Goal: Task Accomplishment & Management: Complete application form

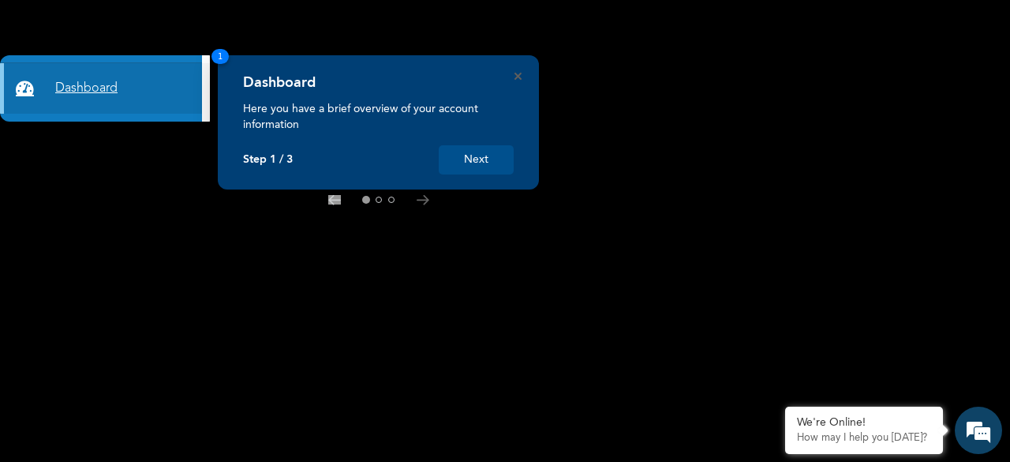
click at [69, 93] on link "Dashboard" at bounding box center [101, 88] width 202 height 51
click at [73, 89] on link "Dashboard" at bounding box center [101, 88] width 202 height 51
click at [478, 159] on button "Next" at bounding box center [476, 159] width 75 height 29
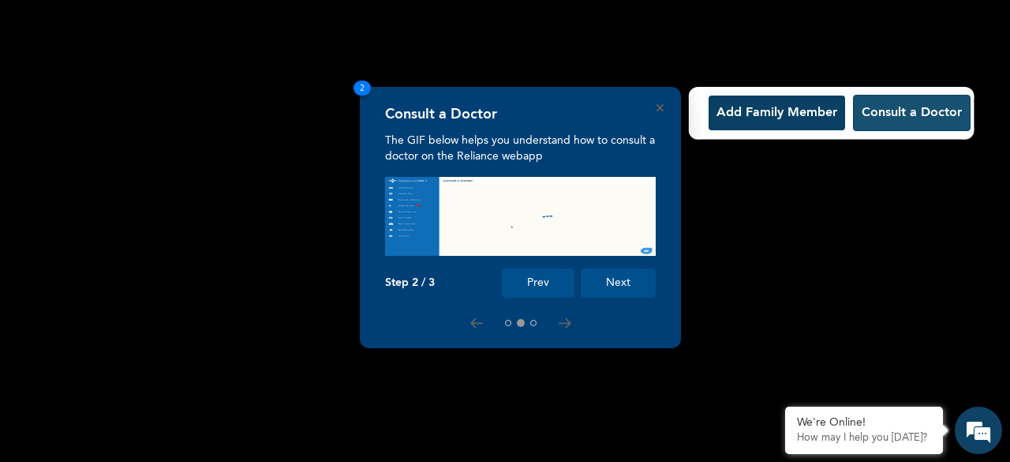
click at [885, 114] on button "Consult a Doctor" at bounding box center [912, 113] width 118 height 36
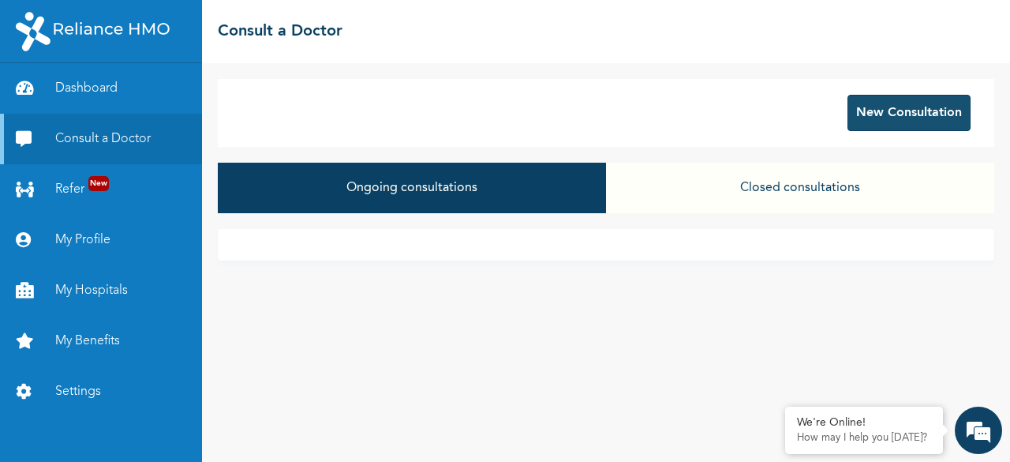
click at [889, 118] on button "New Consultation" at bounding box center [909, 113] width 123 height 36
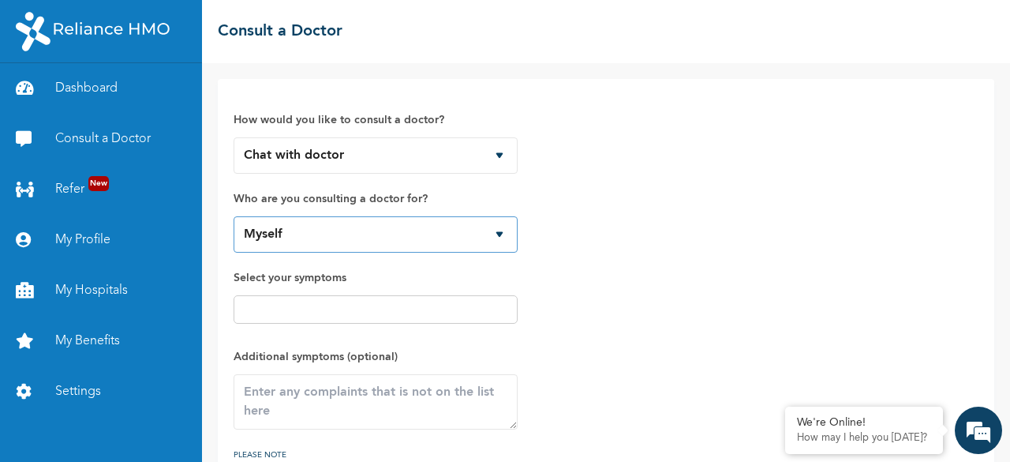
click at [499, 230] on select "Myself [PERSON_NAME] [PERSON_NAME] [PERSON_NAME]" at bounding box center [376, 234] width 284 height 36
click at [234, 216] on select "Myself [PERSON_NAME] [PERSON_NAME] [PERSON_NAME]" at bounding box center [376, 234] width 284 height 36
click at [249, 307] on input "text" at bounding box center [375, 309] width 275 height 19
type input "p"
type input "Persistense boils and severe pain in my chest area"
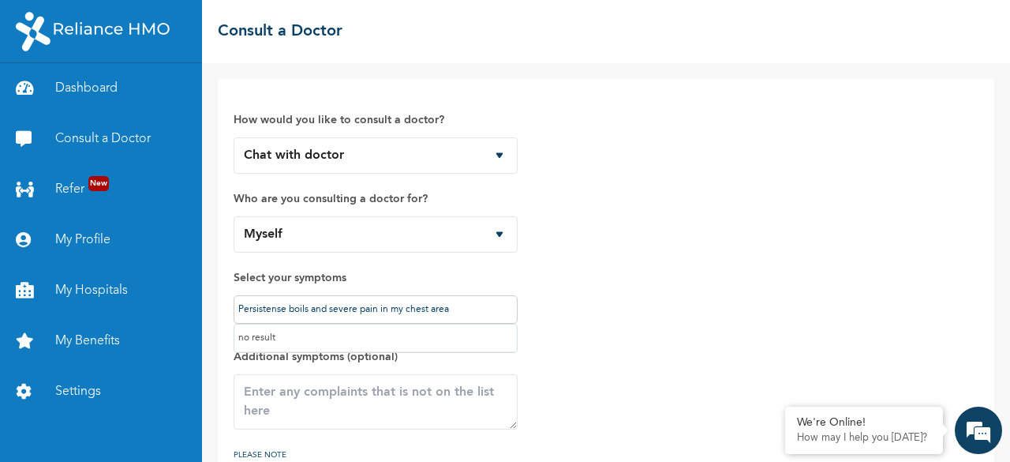
click at [264, 281] on label "Select your symptoms" at bounding box center [376, 277] width 284 height 19
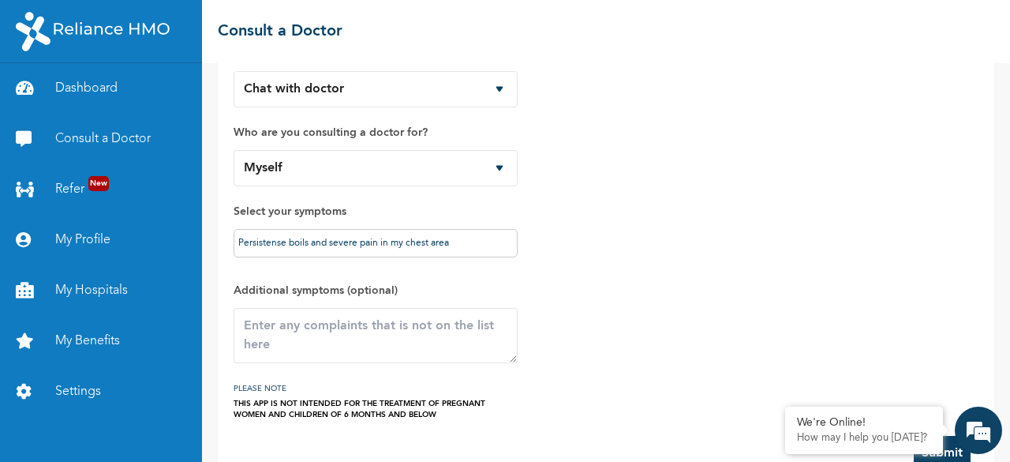
scroll to position [76, 0]
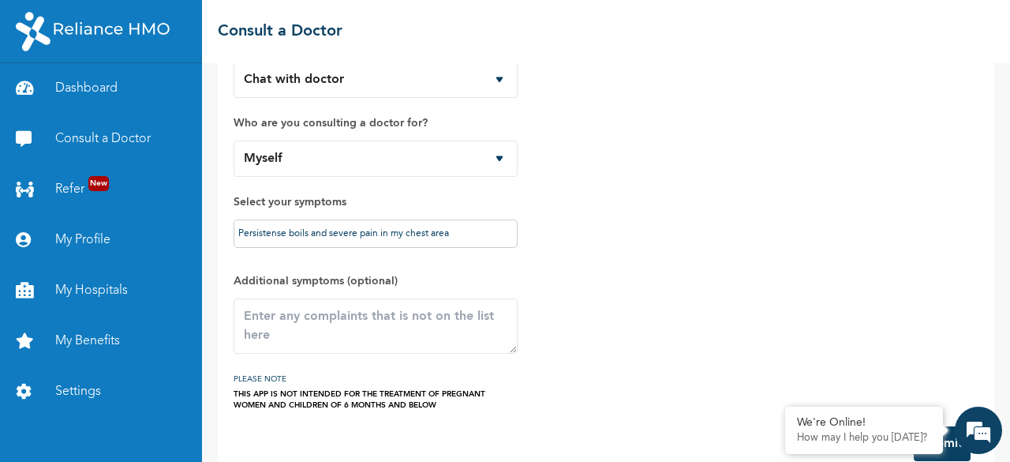
click at [377, 208] on label "Select your symptoms" at bounding box center [376, 202] width 284 height 19
click at [470, 238] on input "Persistense boils and severe pain in my chest area" at bounding box center [375, 233] width 275 height 19
click at [242, 228] on input "Persistense boils and severe pain in my chest area" at bounding box center [375, 233] width 275 height 19
click at [237, 228] on div "Persistense boils and severe pain in my chest area" at bounding box center [376, 233] width 284 height 28
drag, startPoint x: 240, startPoint y: 231, endPoint x: 453, endPoint y: 232, distance: 213.1
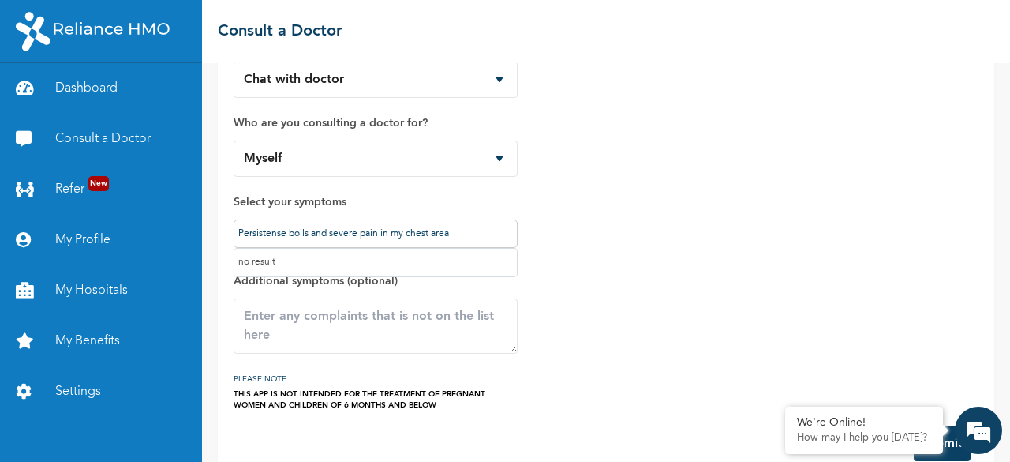
click at [453, 232] on input "Persistense boils and severe pain in my chest area" at bounding box center [375, 233] width 275 height 19
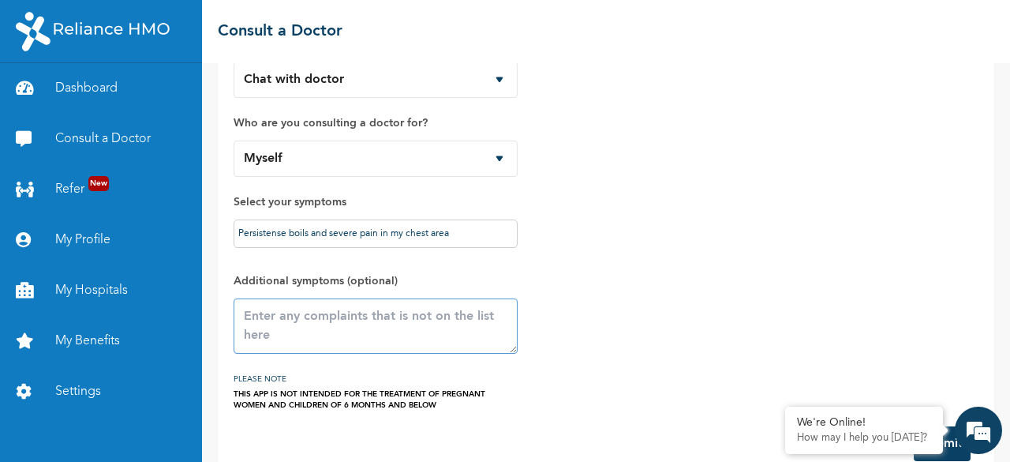
click at [289, 335] on textarea at bounding box center [376, 325] width 284 height 55
paste textarea "Persistense boils and severe pain in my chest area"
type textarea "Persistense boils and severe pain in my chest area"
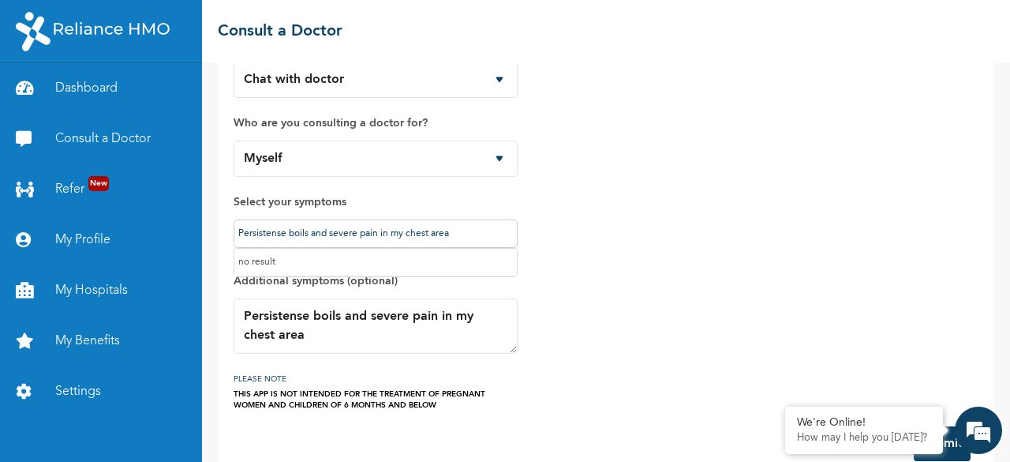
click at [466, 238] on input "Persistense boils and severe pain in my chest area" at bounding box center [375, 233] width 275 height 19
type input "P"
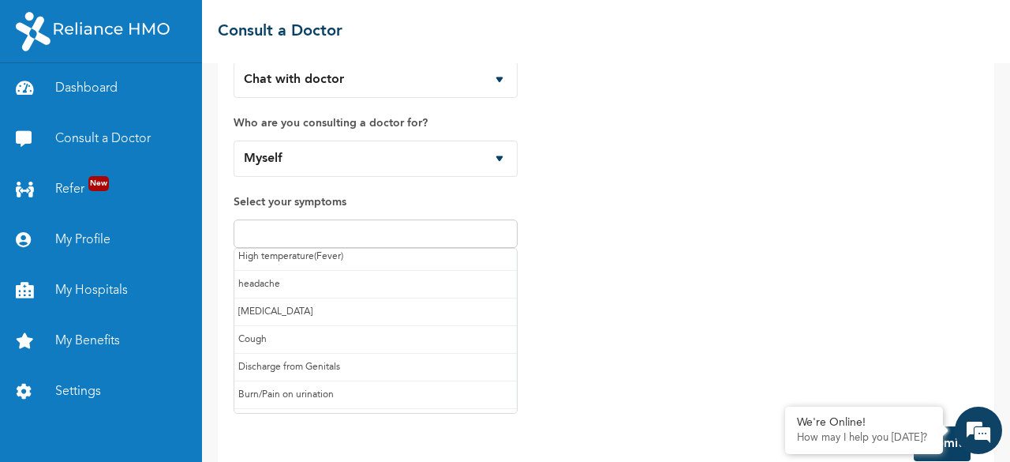
scroll to position [0, 0]
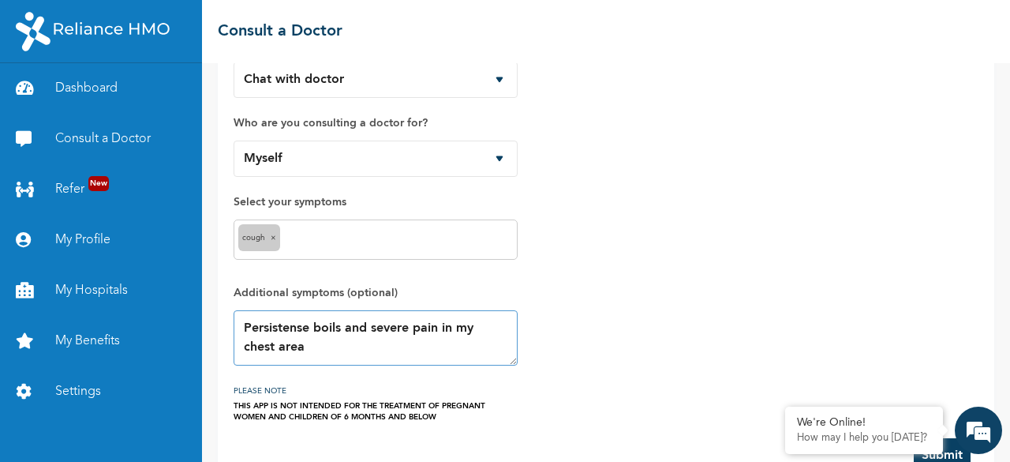
click at [372, 361] on textarea "Persistense boils and severe pain in my chest area" at bounding box center [376, 337] width 284 height 55
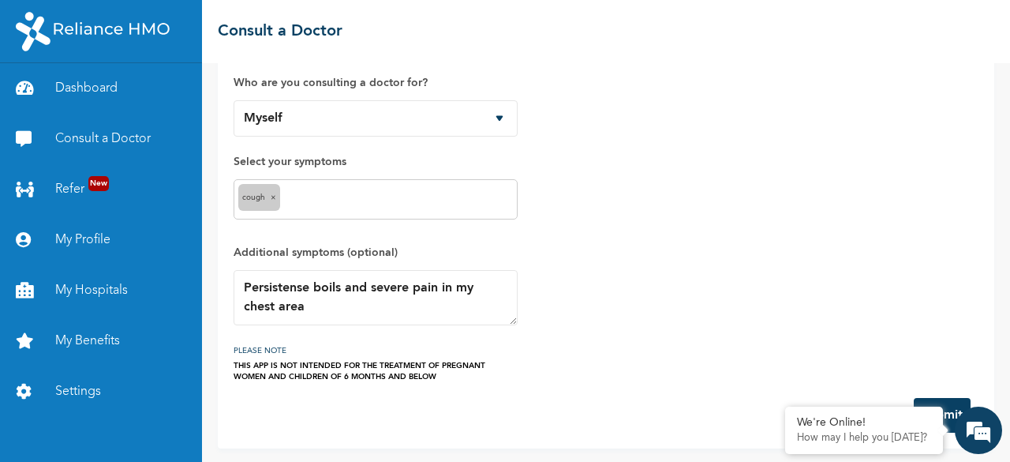
click at [614, 380] on form "How would you like to consult a doctor? Chat with doctor Phone Call Who are you…" at bounding box center [606, 206] width 745 height 454
click at [957, 421] on div "We're Online! How may I help you [DATE]?" at bounding box center [978, 429] width 47 height 47
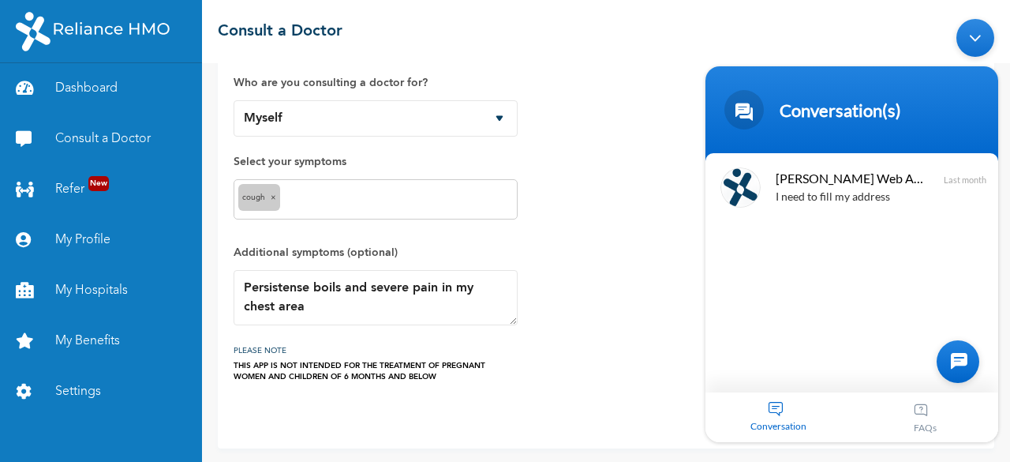
click at [689, 281] on div "How would you like to consult a doctor? Chat with doctor Phone Call Who are you…" at bounding box center [606, 180] width 745 height 403
click at [627, 327] on div "How would you like to consult a doctor? Chat with doctor Phone Call Who are you…" at bounding box center [606, 180] width 745 height 403
click at [681, 297] on div "How would you like to consult a doctor? Chat with doctor Phone Call Who are you…" at bounding box center [606, 180] width 745 height 403
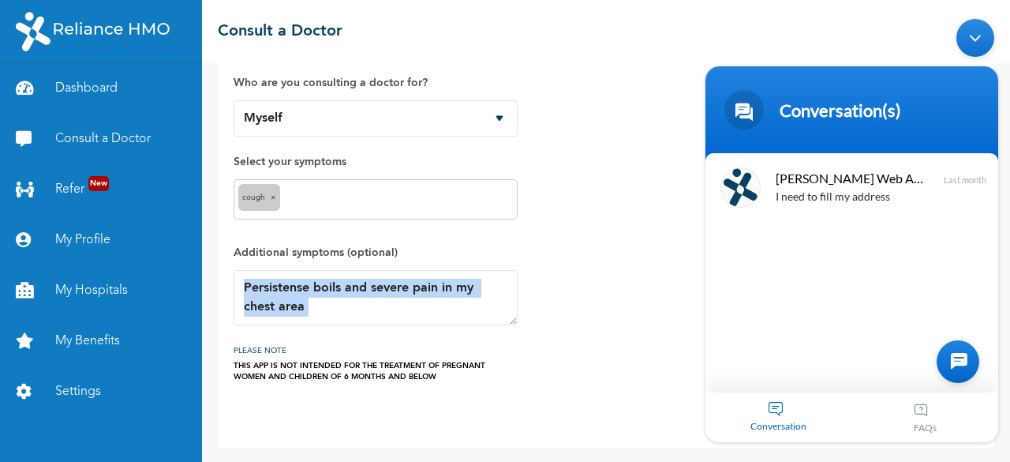
click at [681, 297] on div "How would you like to consult a doctor? Chat with doctor Phone Call Who are you…" at bounding box center [606, 180] width 745 height 403
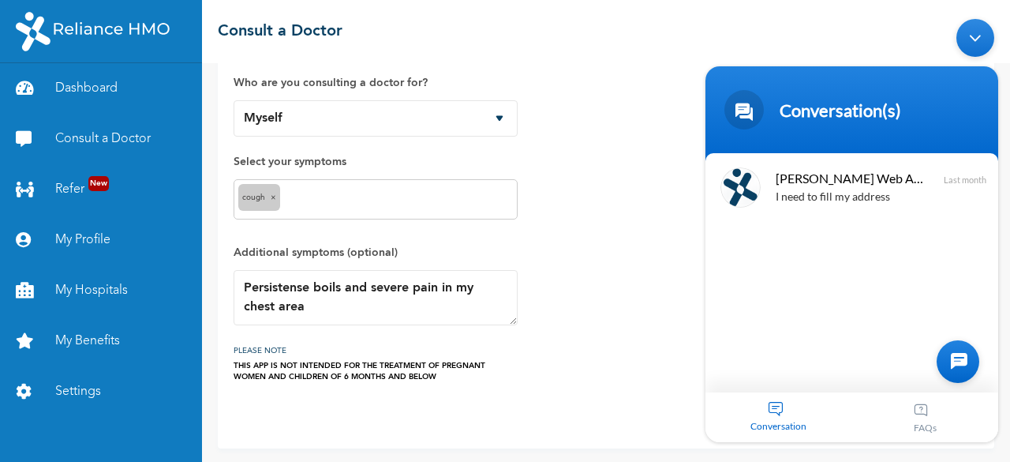
click at [675, 286] on div "How would you like to consult a doctor? Chat with doctor Phone Call Who are you…" at bounding box center [606, 180] width 745 height 403
click at [582, 266] on div "How would you like to consult a doctor? Chat with doctor Phone Call Who are you…" at bounding box center [606, 180] width 745 height 403
click at [335, 84] on label "Who are you consulting a doctor for?" at bounding box center [376, 82] width 284 height 19
click at [832, 248] on div "[PERSON_NAME] Web Assistant I need to fill my address Last month" at bounding box center [852, 272] width 293 height 239
click at [683, 268] on div "How would you like to consult a doctor? Chat with doctor Phone Call Who are you…" at bounding box center [606, 180] width 745 height 403
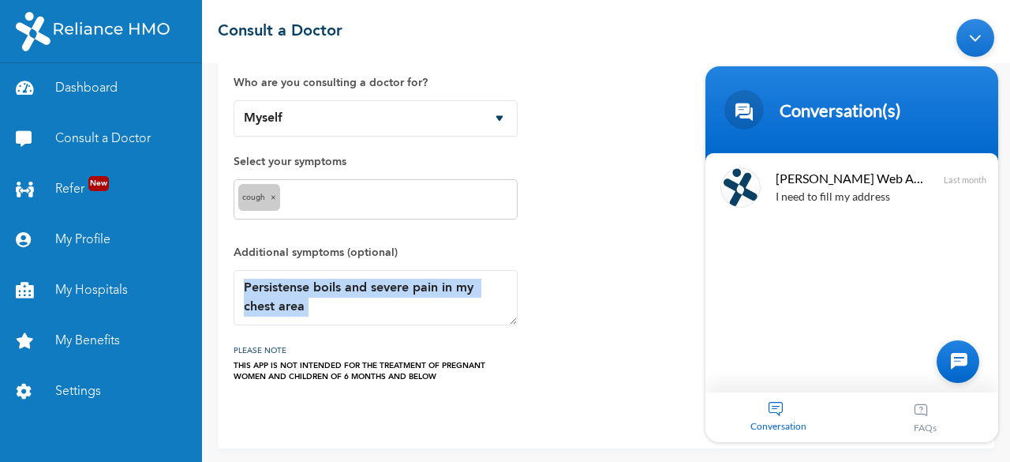
click at [683, 268] on div "How would you like to consult a doctor? Chat with doctor Phone Call Who are you…" at bounding box center [606, 180] width 745 height 403
click at [664, 250] on div "How would you like to consult a doctor? Chat with doctor Phone Call Who are you…" at bounding box center [606, 180] width 745 height 403
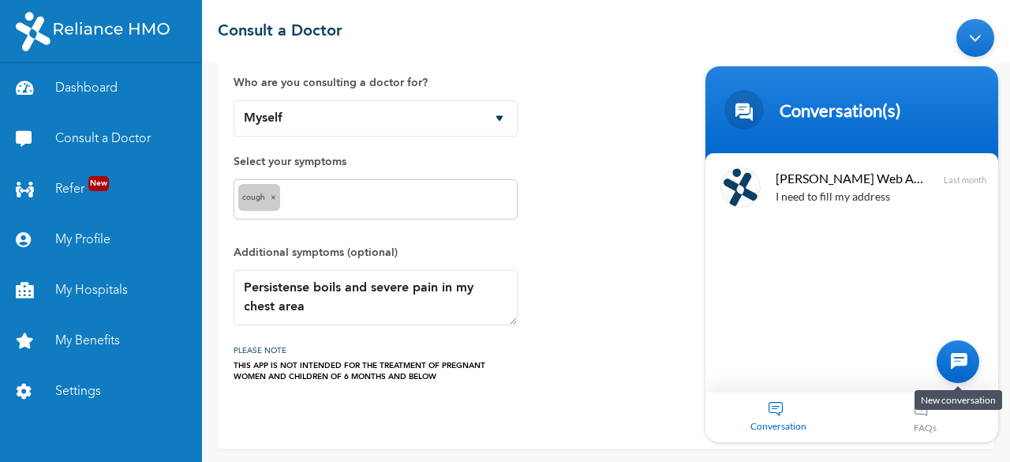
click at [953, 372] on div at bounding box center [958, 361] width 43 height 43
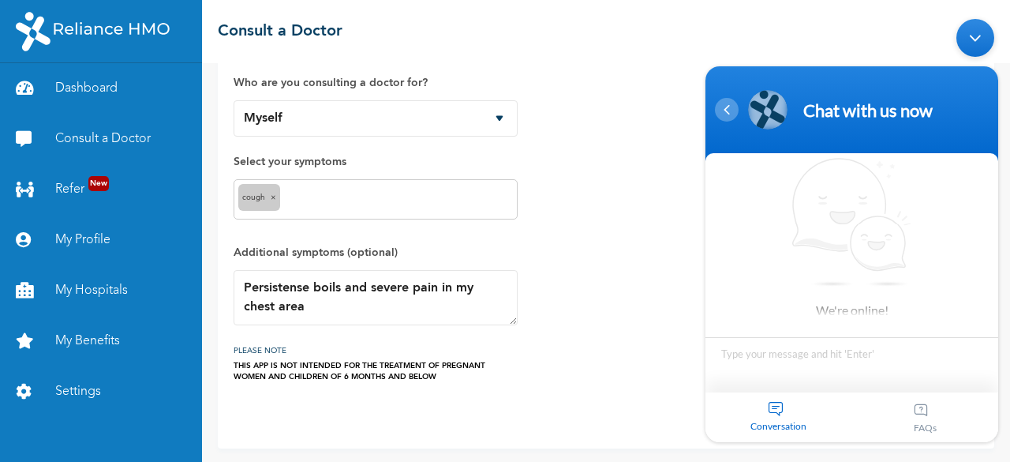
click at [729, 103] on div "Navigation go back" at bounding box center [727, 110] width 24 height 24
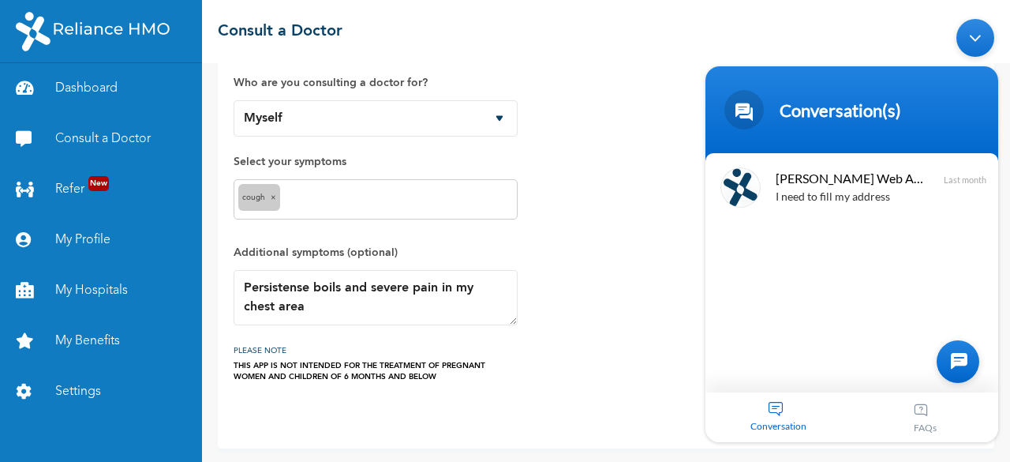
click at [669, 294] on div "How would you like to consult a doctor? Chat with doctor Phone Call Who are you…" at bounding box center [606, 180] width 745 height 403
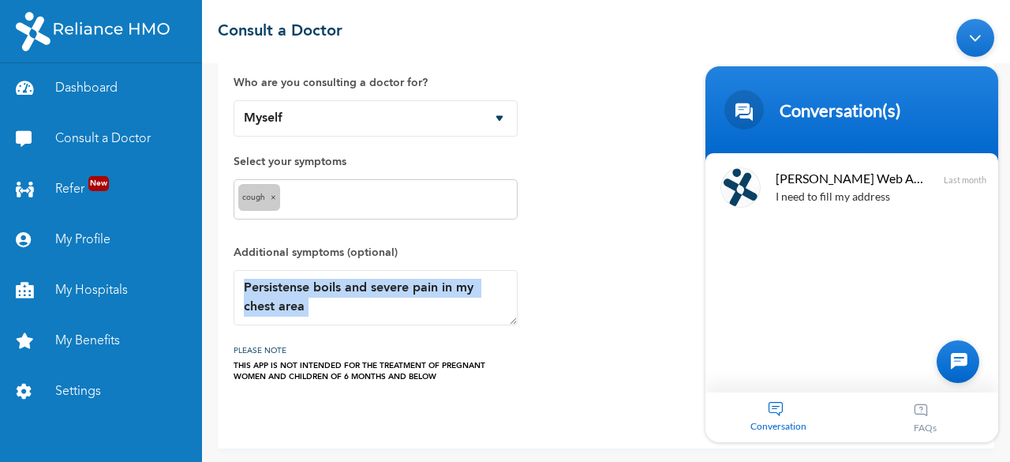
click at [669, 294] on div "How would you like to consult a doctor? Chat with doctor Phone Call Who are you…" at bounding box center [606, 180] width 745 height 403
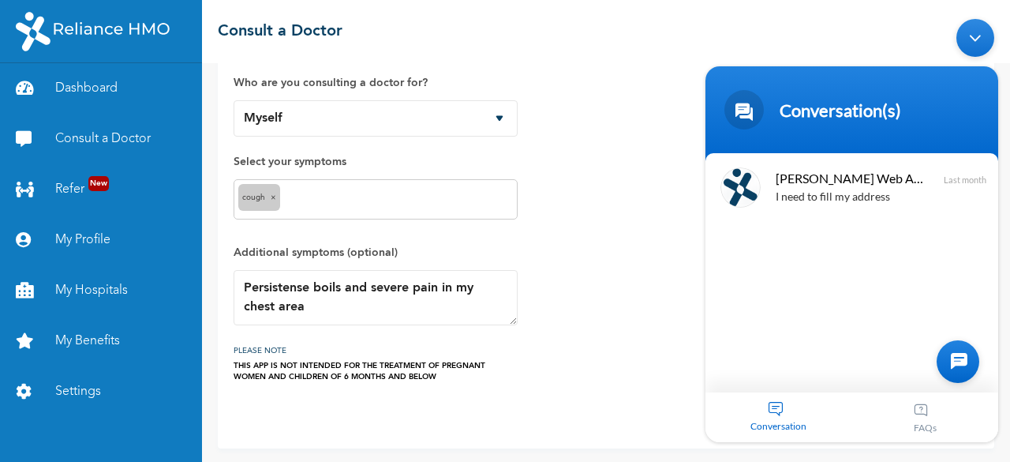
click at [535, 213] on div "How would you like to consult a doctor? Chat with doctor Phone Call Who are you…" at bounding box center [606, 180] width 745 height 403
click at [980, 32] on div "Minimize live chat window" at bounding box center [976, 38] width 38 height 38
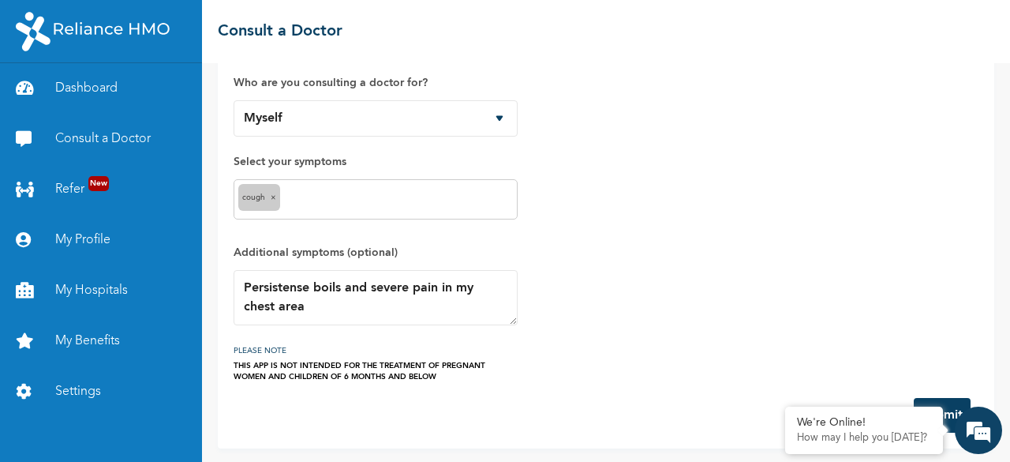
click at [551, 366] on div "How would you like to consult a doctor? Chat with doctor Phone Call Who are you…" at bounding box center [606, 180] width 745 height 403
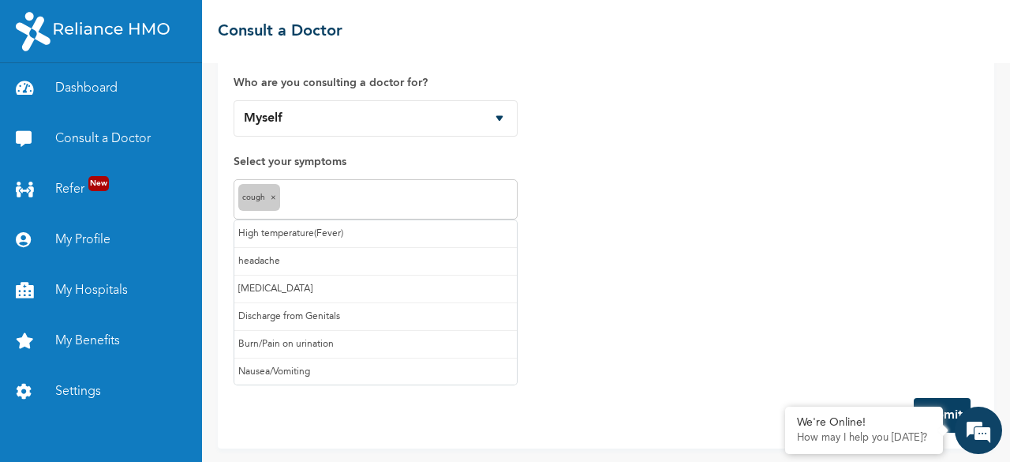
click at [465, 200] on input "text" at bounding box center [398, 199] width 229 height 19
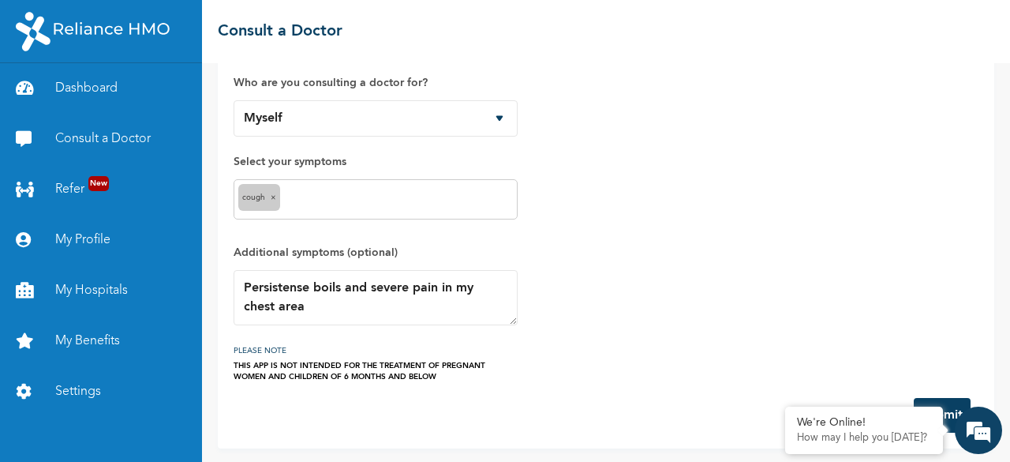
click at [658, 257] on div "How would you like to consult a doctor? Chat with doctor Phone Call Who are you…" at bounding box center [606, 180] width 745 height 403
click at [309, 344] on h3 "PLEASE NOTE" at bounding box center [376, 350] width 284 height 19
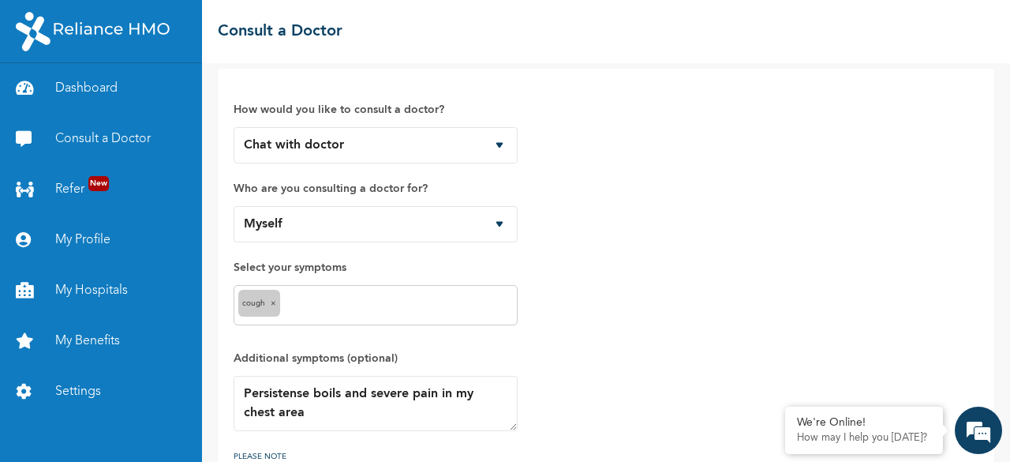
scroll to position [0, 0]
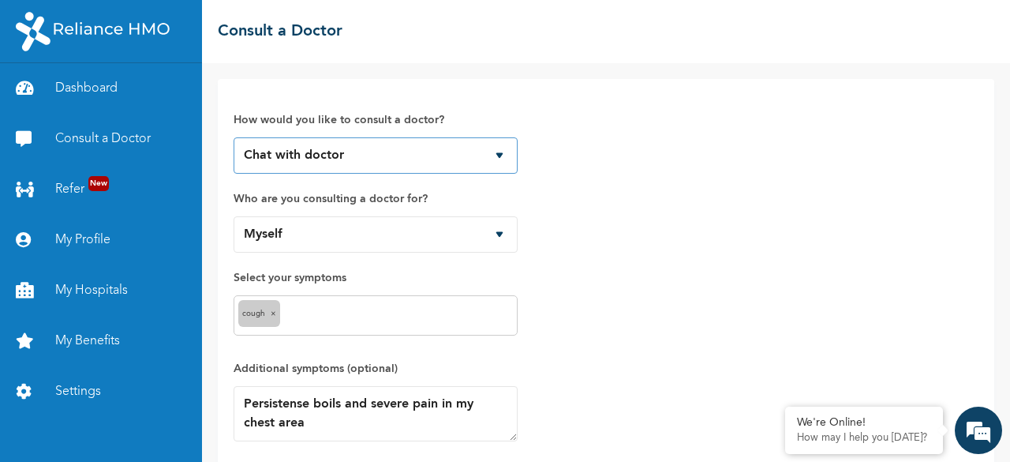
click at [500, 154] on select "Chat with doctor Phone Call" at bounding box center [376, 155] width 284 height 36
click at [234, 137] on select "Chat with doctor Phone Call" at bounding box center [376, 155] width 284 height 36
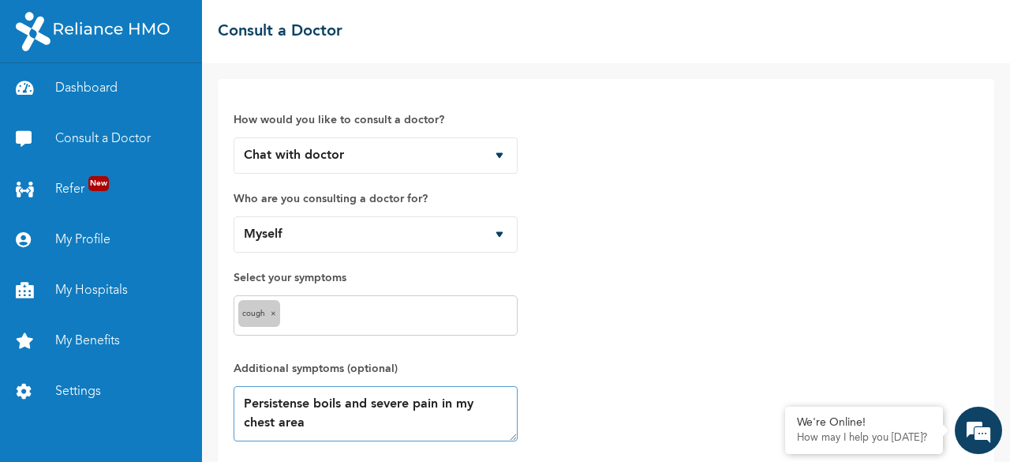
click at [369, 388] on textarea "Persistense boils and severe pain in my chest area" at bounding box center [376, 413] width 284 height 55
click at [132, 148] on link "Consult a Doctor" at bounding box center [101, 139] width 202 height 51
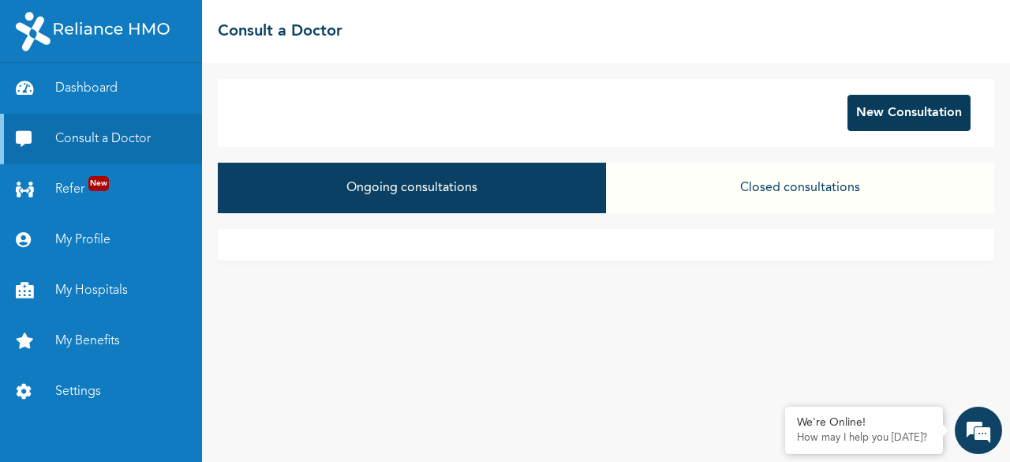
click at [897, 119] on button "New Consultation" at bounding box center [909, 113] width 123 height 36
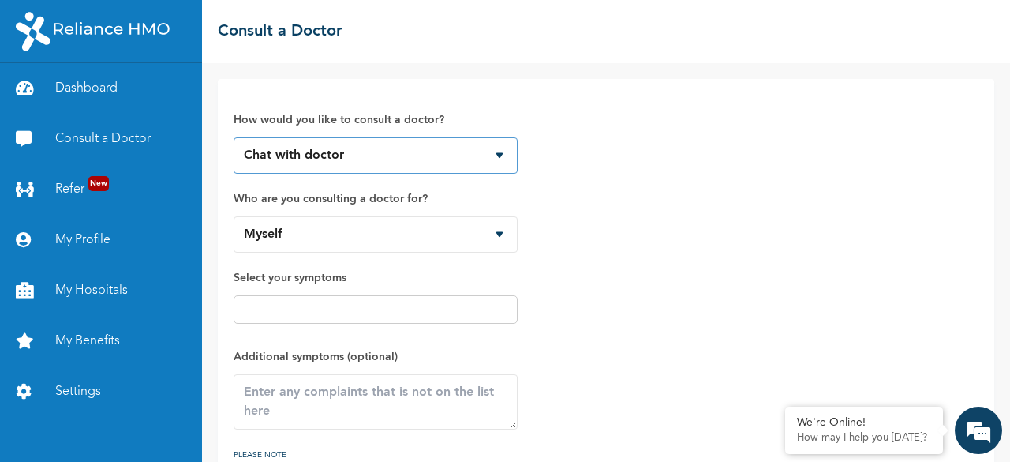
click at [499, 154] on select "Chat with doctor Phone Call" at bounding box center [376, 155] width 284 height 36
click at [234, 137] on select "Chat with doctor Phone Call" at bounding box center [376, 155] width 284 height 36
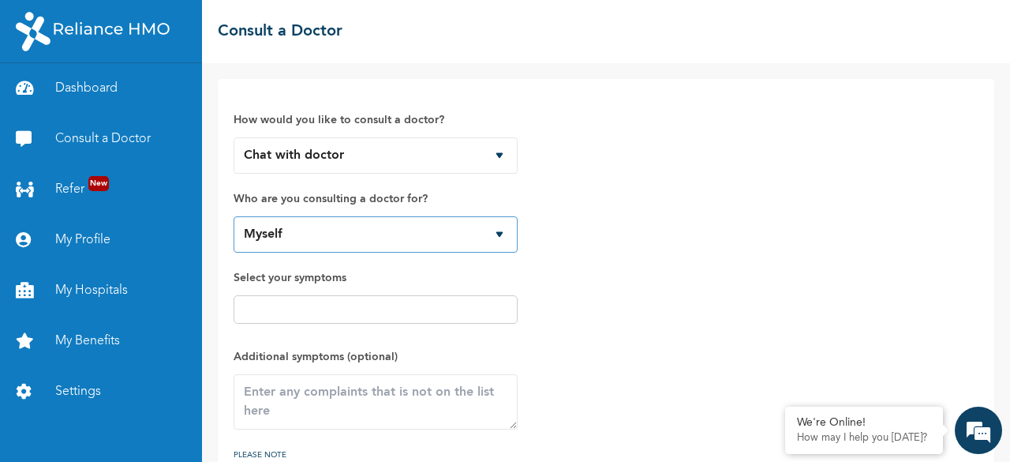
click at [500, 233] on select "Myself [PERSON_NAME] [PERSON_NAME] [PERSON_NAME]" at bounding box center [376, 234] width 284 height 36
click at [234, 216] on select "Myself [PERSON_NAME] [PERSON_NAME] [PERSON_NAME]" at bounding box center [376, 234] width 284 height 36
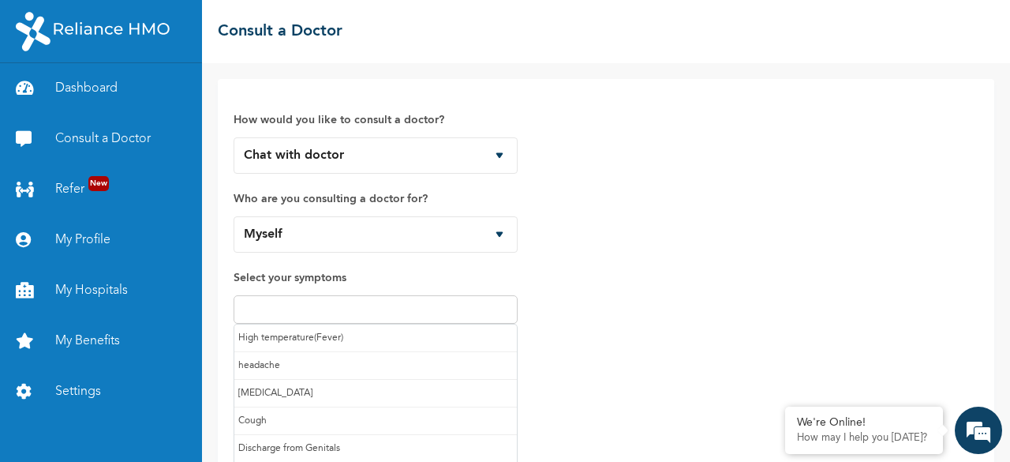
click at [395, 300] on input "text" at bounding box center [375, 309] width 275 height 19
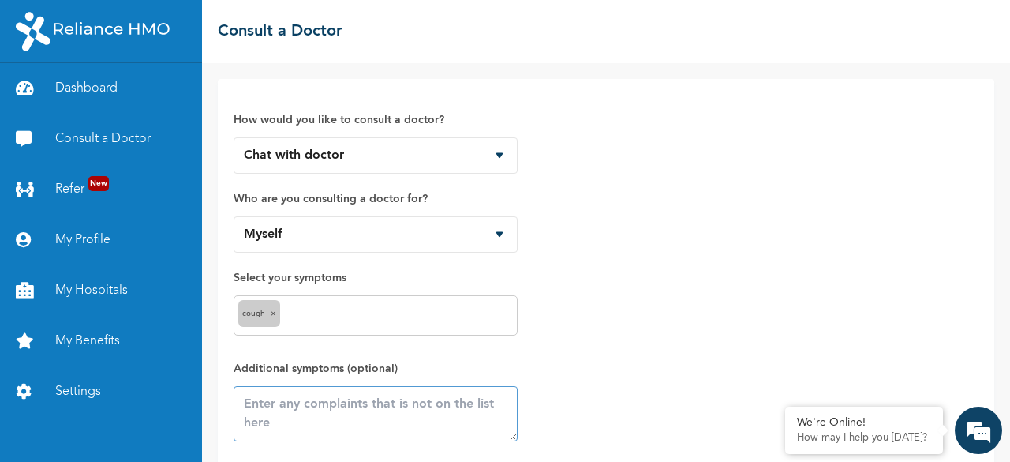
click at [279, 416] on textarea at bounding box center [376, 413] width 284 height 55
paste textarea "Persistense boils and severe pain in my chest area"
type textarea "Persistense boils and severe pain in my chest area"
click at [739, 320] on div "How would you like to consult a doctor? Chat with doctor Phone Call Who are you…" at bounding box center [606, 296] width 745 height 403
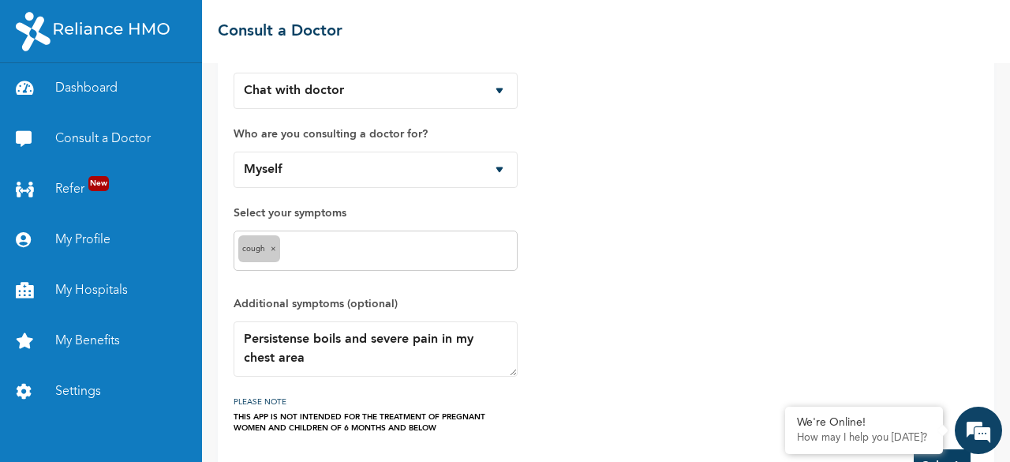
scroll to position [116, 0]
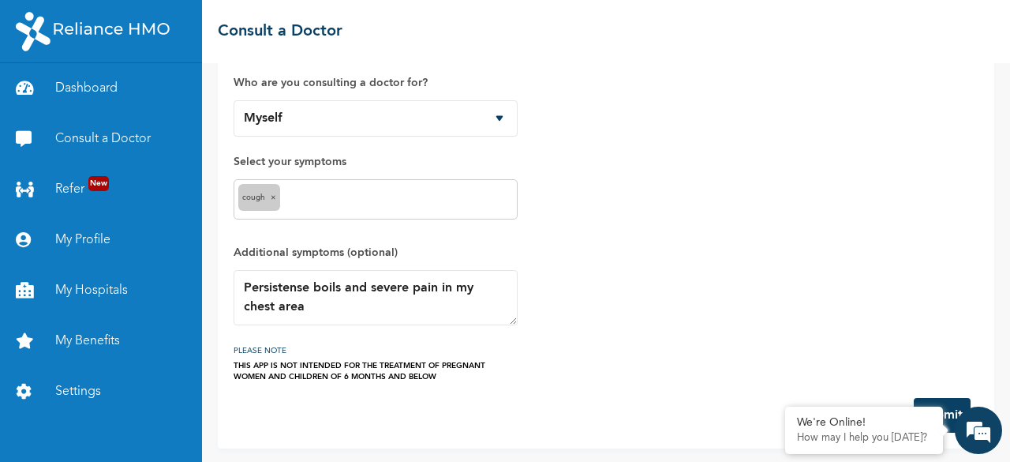
click at [662, 125] on div "How would you like to consult a doctor? Chat with doctor Phone Call Who are you…" at bounding box center [606, 180] width 745 height 403
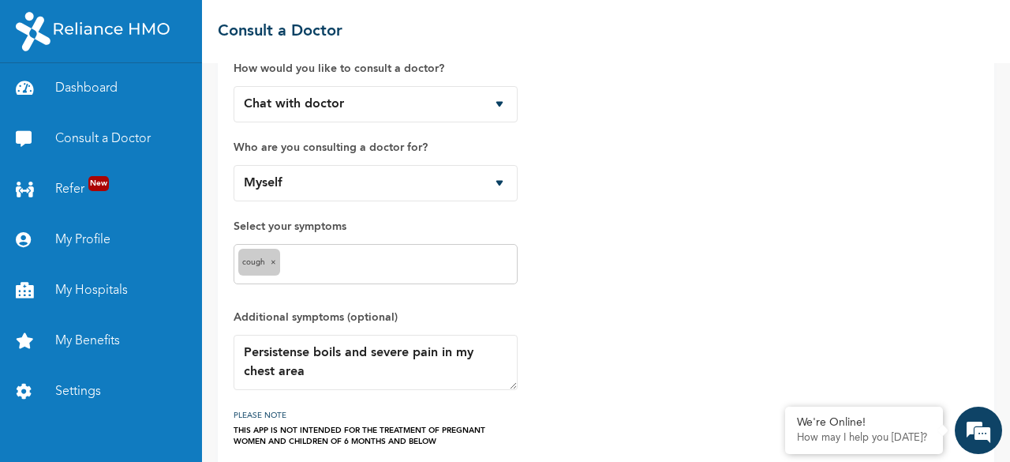
scroll to position [0, 0]
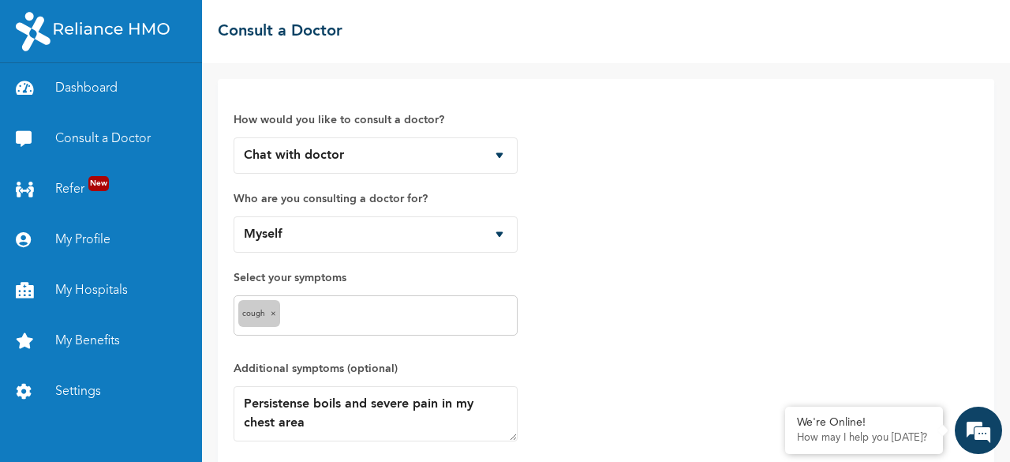
click at [601, 339] on div "How would you like to consult a doctor? Chat with doctor Phone Call Who are you…" at bounding box center [606, 296] width 745 height 403
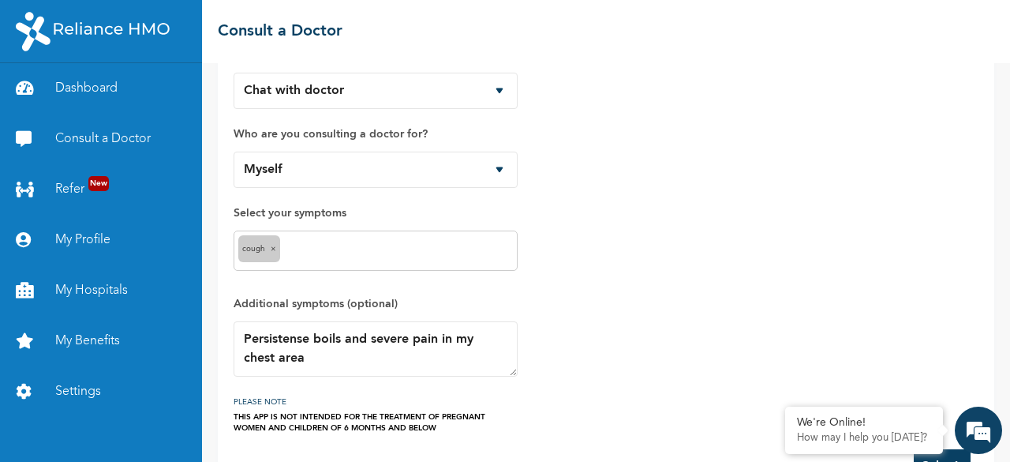
scroll to position [116, 0]
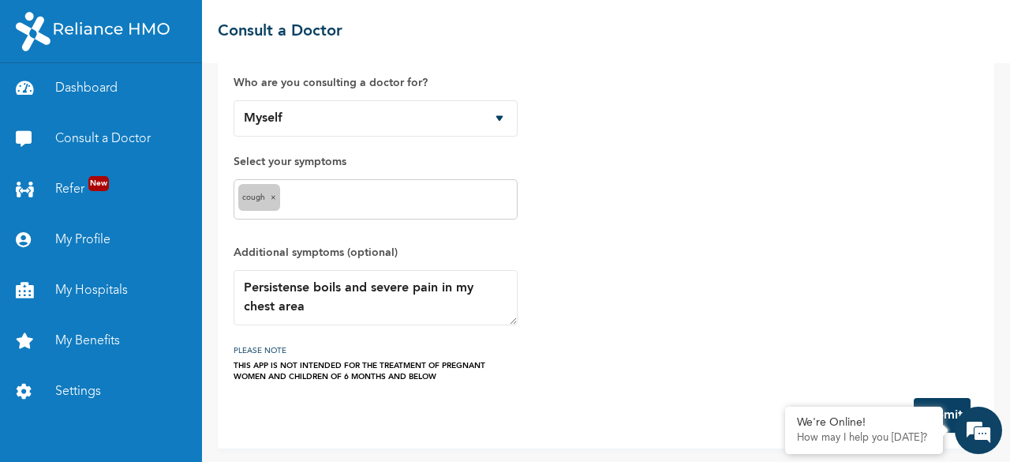
click at [466, 364] on div "THIS APP IS NOT INTENDED FOR THE TREATMENT OF PREGNANT WOMEN AND CHILDREN OF 6 …" at bounding box center [376, 371] width 284 height 22
click at [780, 332] on div "How would you like to consult a doctor? Chat with doctor Phone Call Who are you…" at bounding box center [606, 180] width 745 height 403
click at [505, 382] on form "How would you like to consult a doctor? Chat with doctor Phone Call Who are you…" at bounding box center [606, 206] width 745 height 454
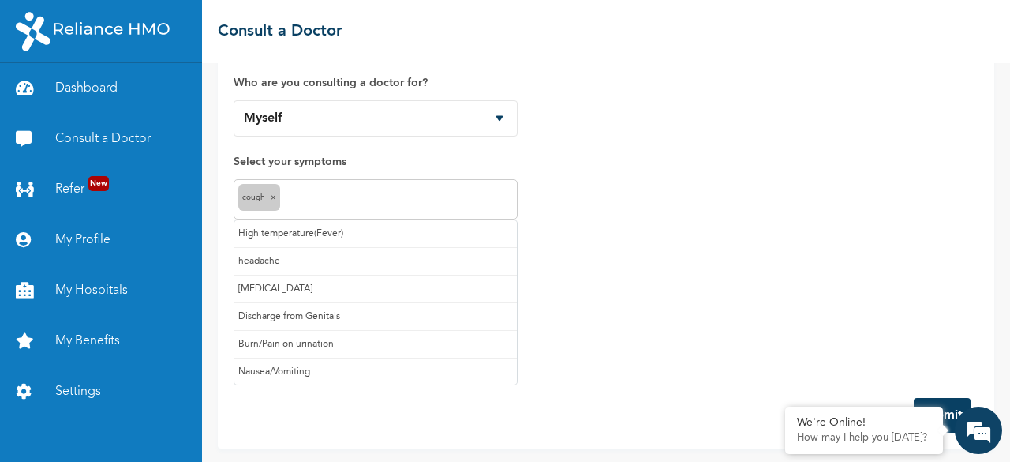
click at [488, 201] on input "text" at bounding box center [398, 199] width 229 height 19
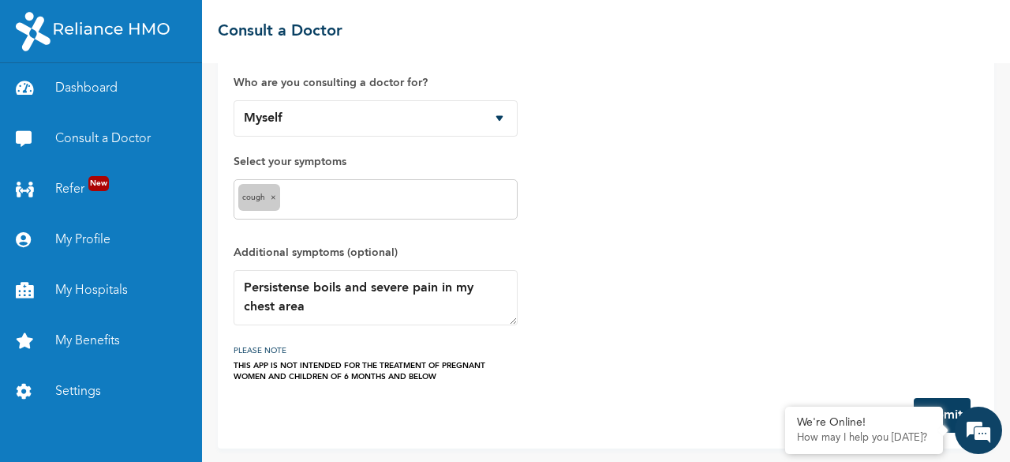
click at [602, 255] on div "How would you like to consult a doctor? Chat with doctor Phone Call Who are you…" at bounding box center [606, 180] width 745 height 403
click at [154, 141] on link "Consult a Doctor" at bounding box center [101, 139] width 202 height 51
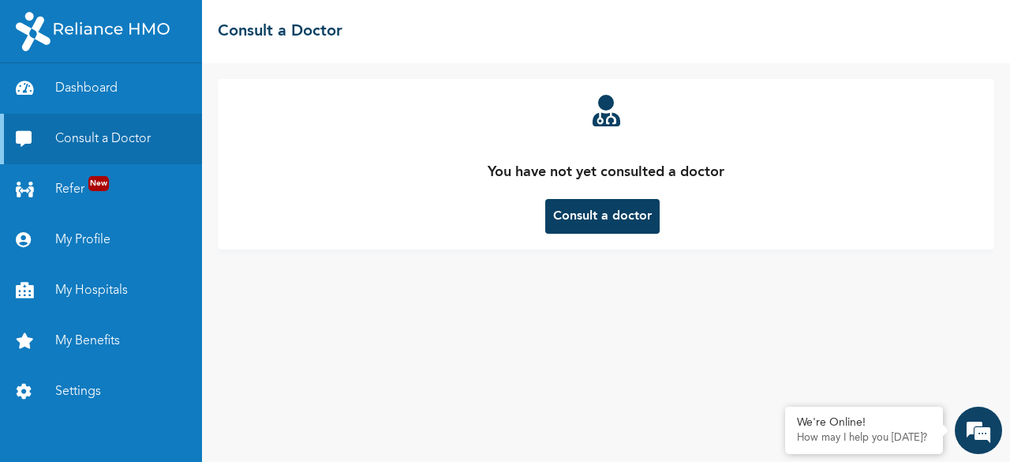
click at [644, 211] on button "Consult a doctor" at bounding box center [602, 216] width 114 height 35
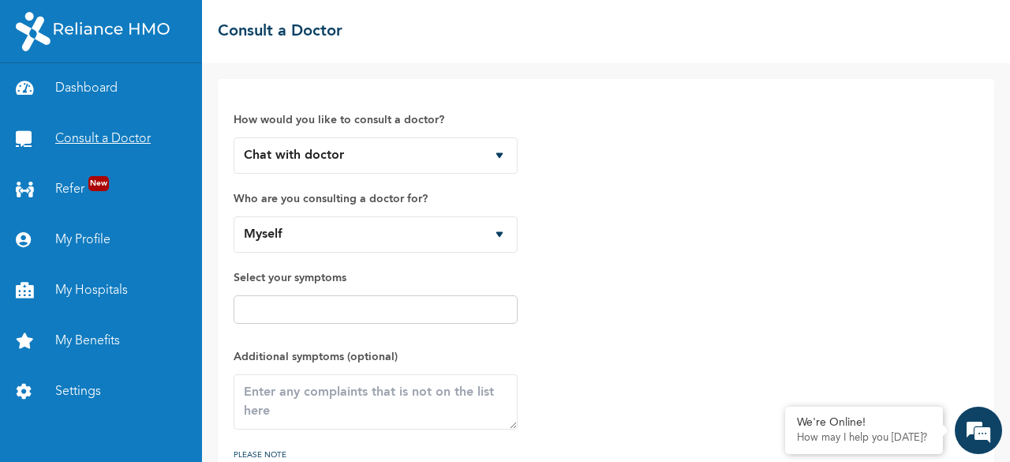
click at [147, 149] on link "Consult a Doctor" at bounding box center [101, 139] width 202 height 51
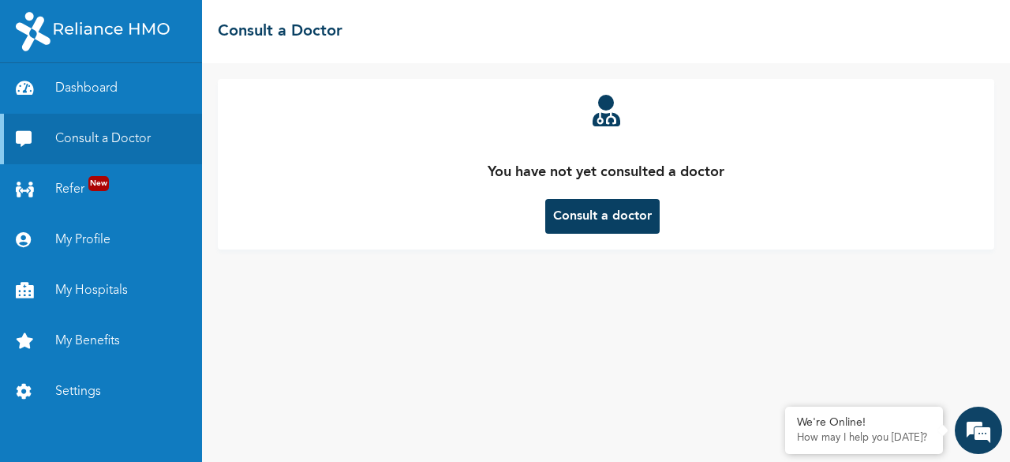
click at [588, 217] on button "Consult a doctor" at bounding box center [602, 216] width 114 height 35
